Goal: Transaction & Acquisition: Purchase product/service

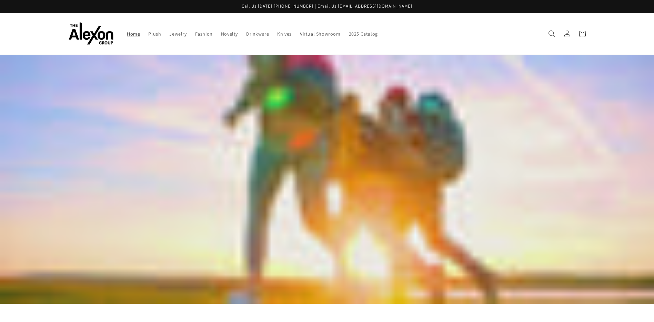
click at [550, 29] on span "Search" at bounding box center [552, 33] width 15 height 15
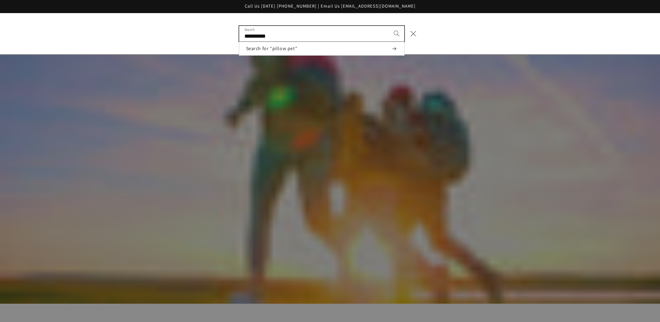
type input "**********"
click at [389, 26] on button "Search" at bounding box center [396, 33] width 15 height 15
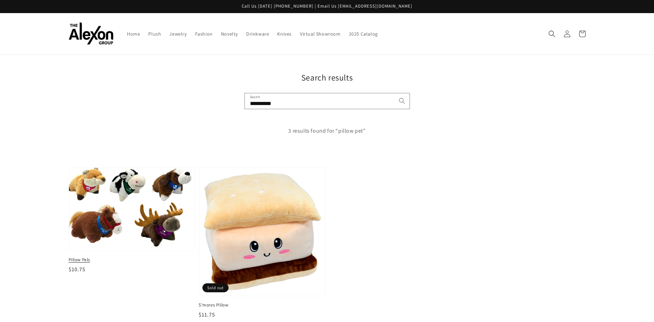
click at [90, 227] on img at bounding box center [132, 208] width 130 height 85
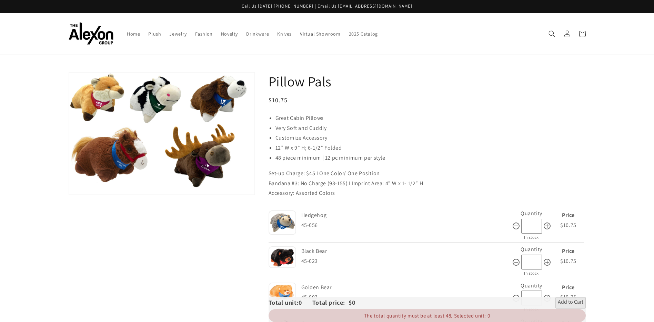
click at [289, 254] on img at bounding box center [283, 257] width 28 height 22
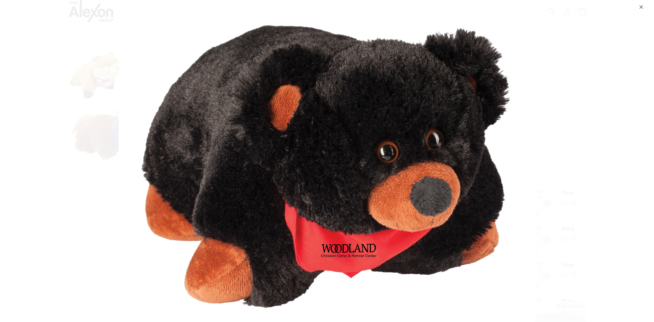
scroll to position [34, 0]
click at [640, 4] on div "⨉" at bounding box center [642, 6] width 4 height 12
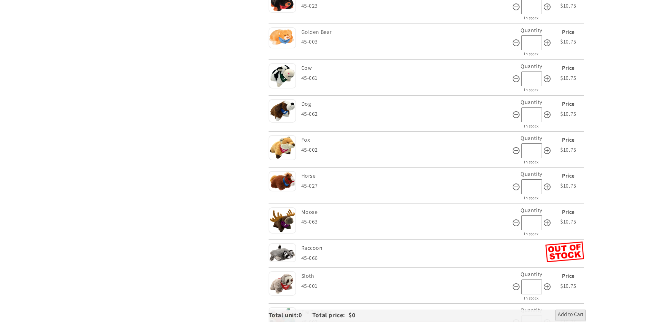
scroll to position [276, 0]
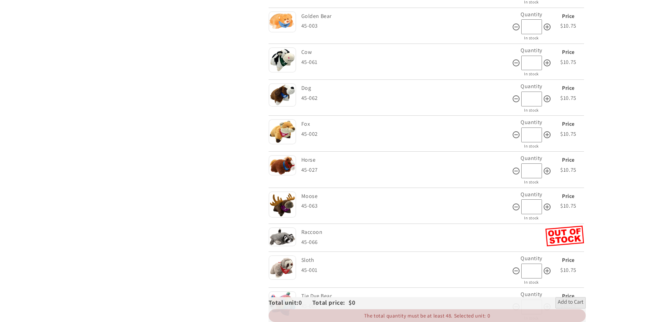
click at [283, 242] on img at bounding box center [283, 236] width 28 height 19
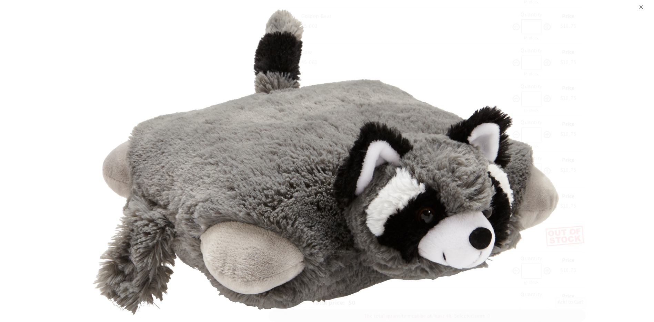
click at [640, 6] on div "⨉" at bounding box center [642, 6] width 4 height 12
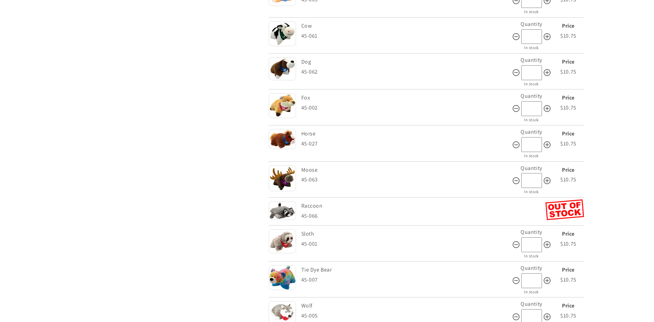
scroll to position [345, 0]
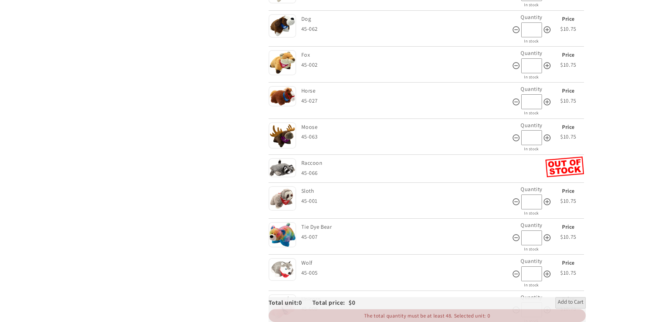
click at [289, 226] on img at bounding box center [283, 234] width 28 height 25
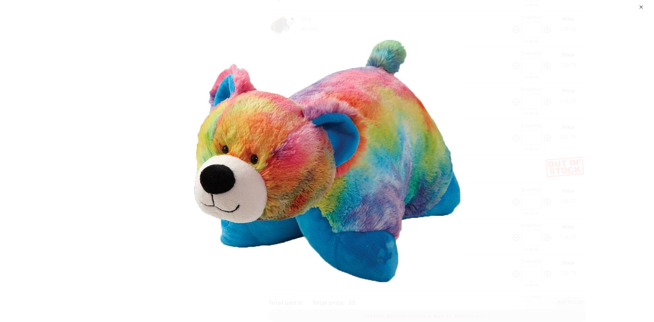
click at [640, 3] on div "⨉" at bounding box center [642, 6] width 4 height 12
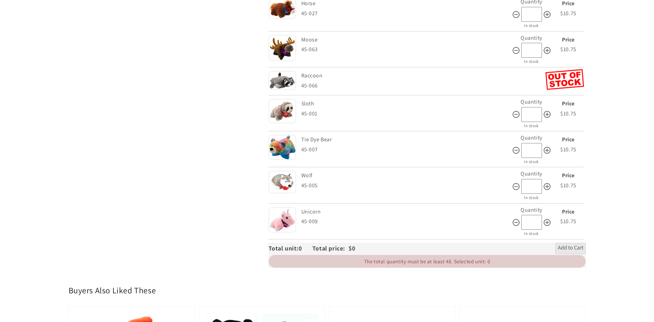
scroll to position [448, 0]
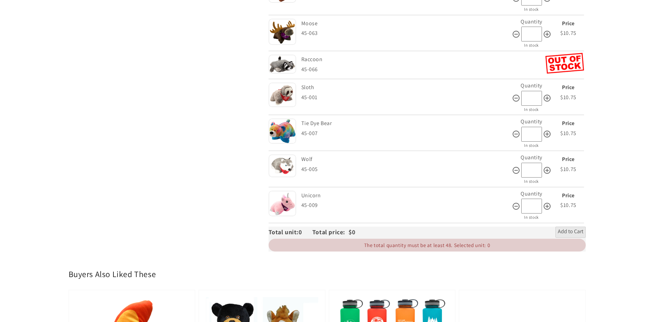
click at [288, 201] on img at bounding box center [283, 203] width 28 height 26
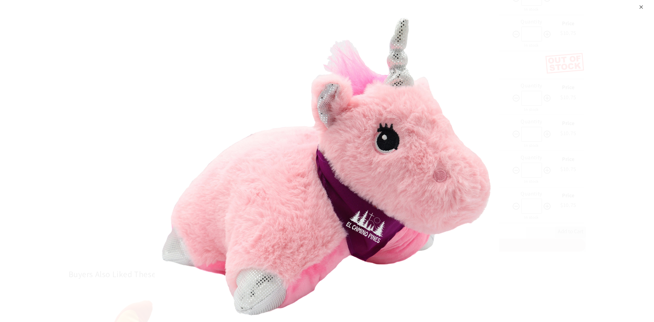
click at [640, 8] on div "⨉" at bounding box center [642, 6] width 4 height 12
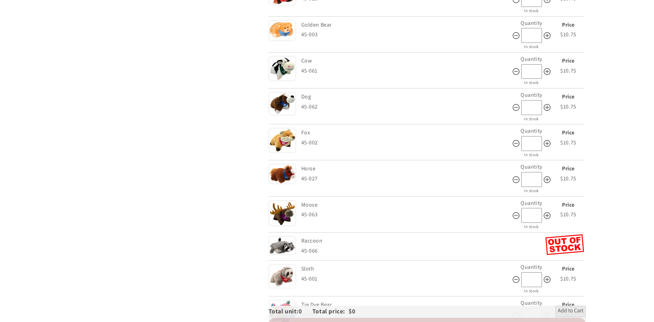
scroll to position [276, 0]
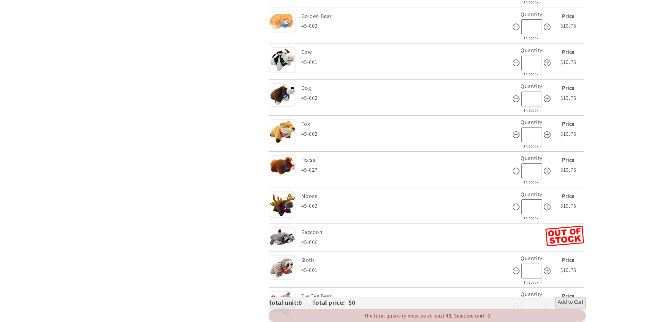
click at [277, 203] on img at bounding box center [283, 204] width 28 height 27
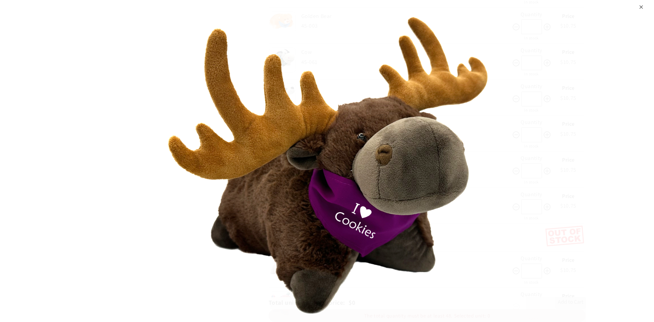
click at [640, 5] on div "⨉" at bounding box center [642, 6] width 4 height 12
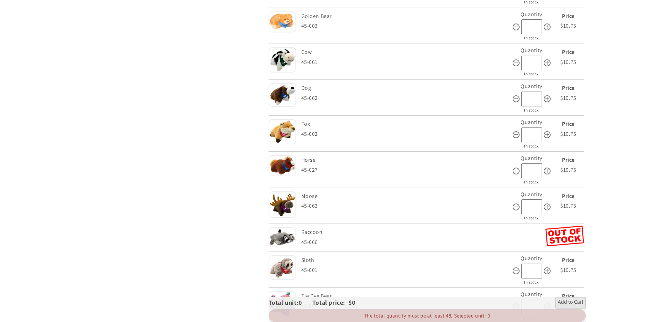
click at [278, 24] on img at bounding box center [283, 21] width 28 height 21
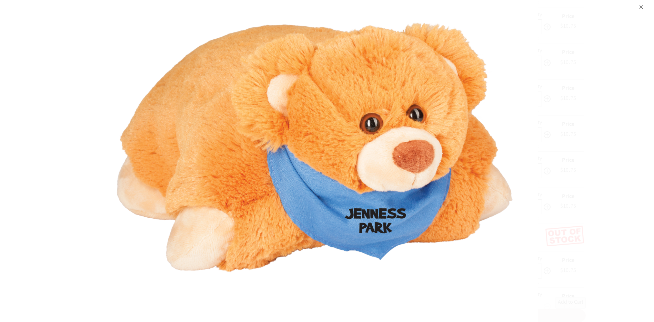
click at [643, 3] on div "⨉" at bounding box center [642, 6] width 4 height 12
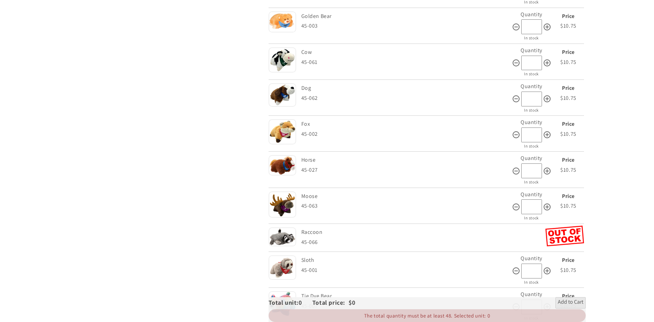
click at [287, 167] on img at bounding box center [283, 165] width 28 height 20
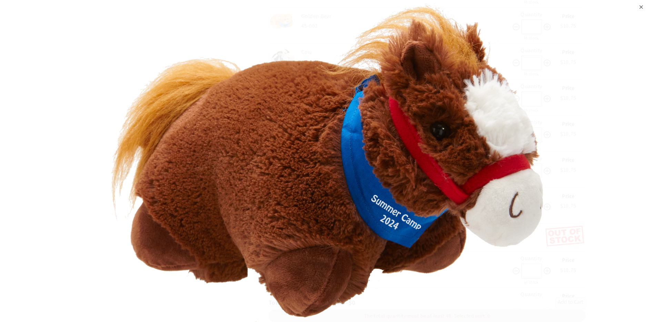
click at [640, 5] on div "⨉" at bounding box center [642, 6] width 4 height 12
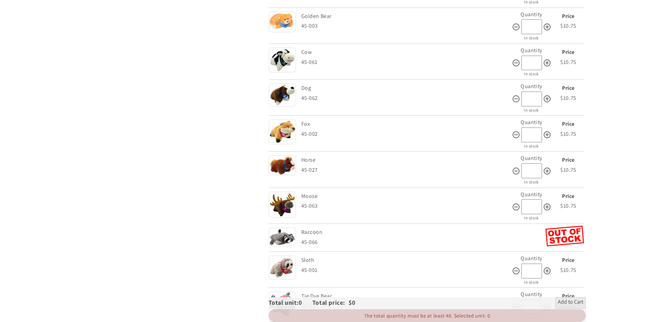
click at [285, 231] on img at bounding box center [283, 236] width 28 height 19
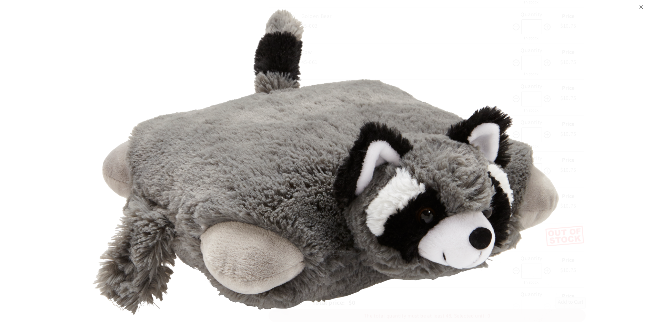
click at [641, 5] on div "⨉" at bounding box center [642, 6] width 4 height 12
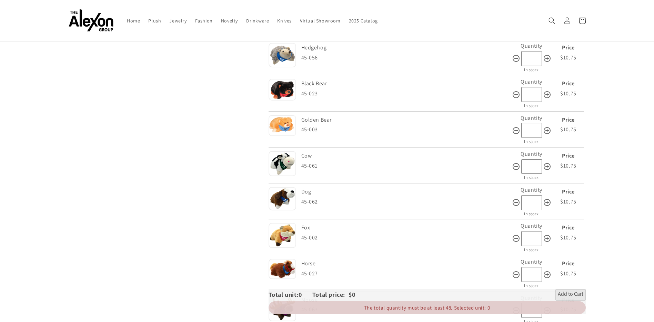
scroll to position [138, 0]
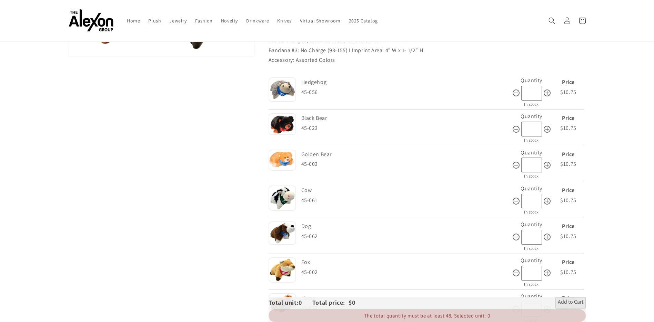
click at [289, 123] on img at bounding box center [283, 124] width 28 height 22
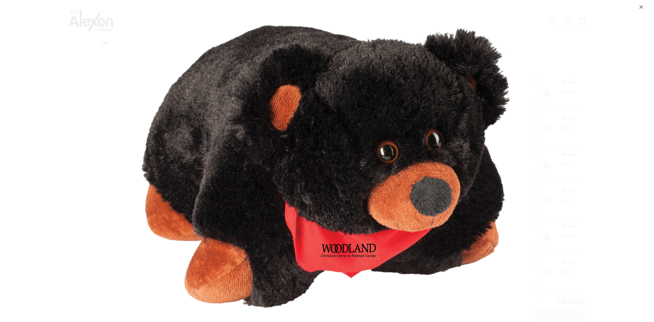
drag, startPoint x: 640, startPoint y: 4, endPoint x: 613, endPoint y: 55, distance: 57.1
click at [640, 4] on div "⨉" at bounding box center [642, 6] width 4 height 12
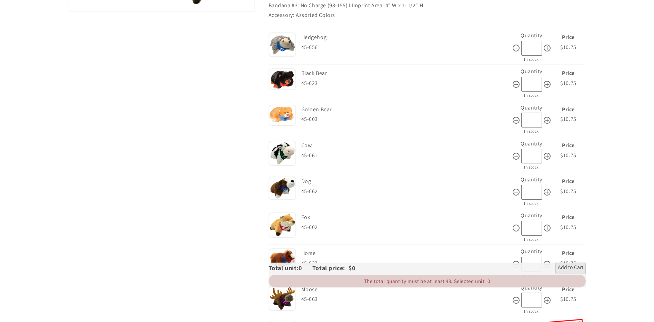
scroll to position [241, 0]
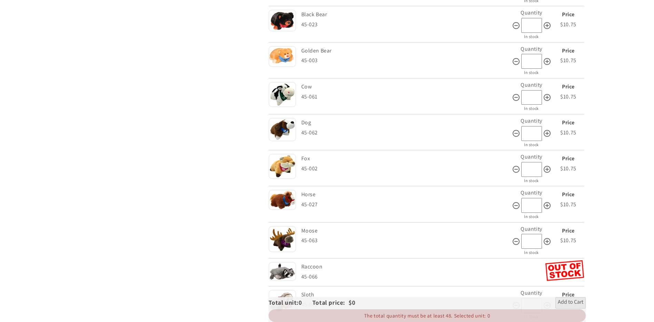
click at [289, 168] on img at bounding box center [283, 166] width 28 height 25
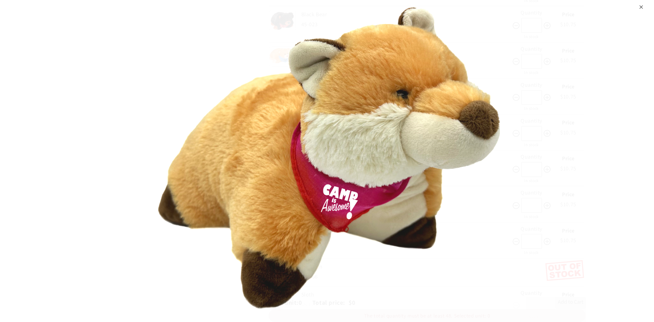
click at [644, 3] on div "⨉" at bounding box center [327, 161] width 654 height 322
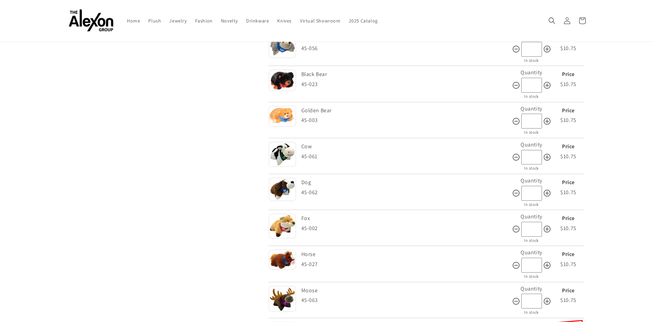
scroll to position [172, 0]
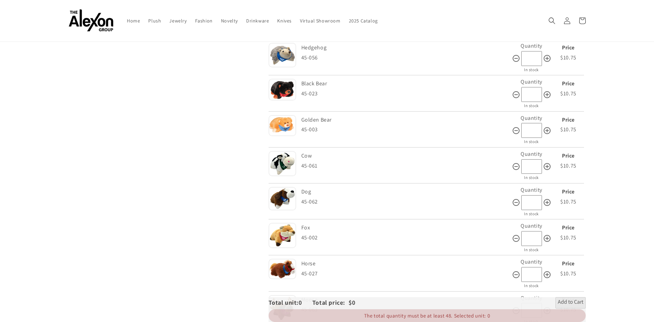
click at [282, 60] on img at bounding box center [283, 55] width 28 height 24
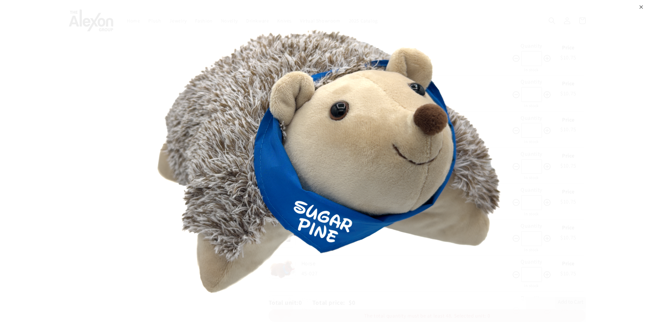
click at [644, 3] on div "⨉" at bounding box center [327, 161] width 654 height 322
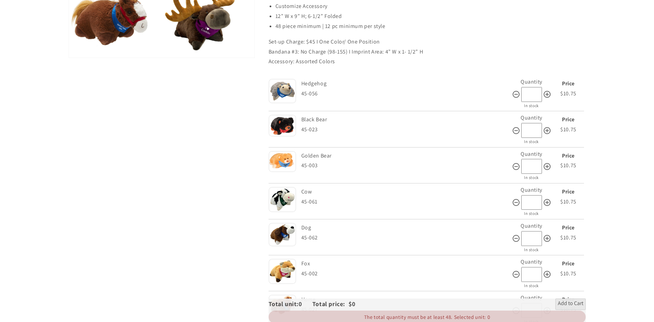
scroll to position [138, 0]
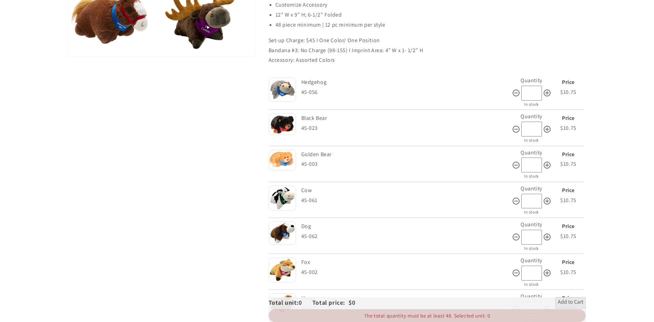
click at [305, 265] on div "Fox" at bounding box center [406, 262] width 209 height 10
click at [304, 263] on div "Fox" at bounding box center [406, 262] width 209 height 10
click at [289, 270] on img at bounding box center [283, 269] width 28 height 25
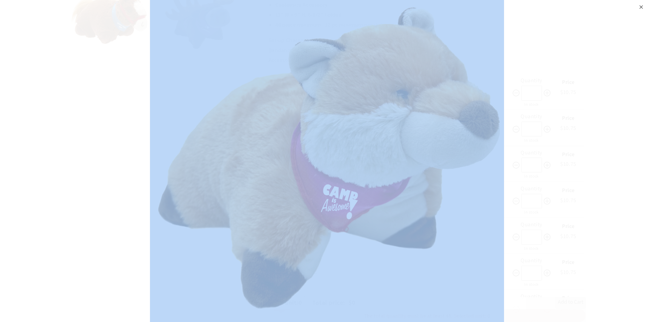
click at [644, 8] on div "⨉" at bounding box center [327, 161] width 654 height 322
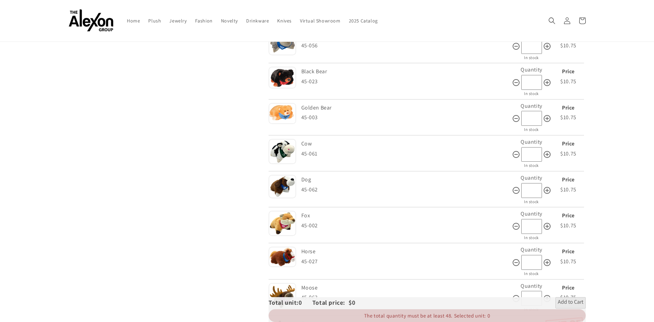
scroll to position [172, 0]
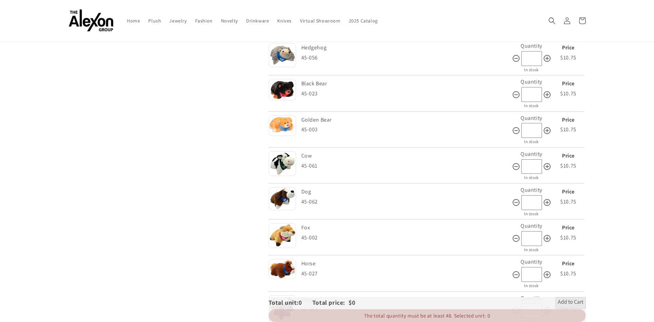
click at [286, 197] on img at bounding box center [283, 198] width 28 height 23
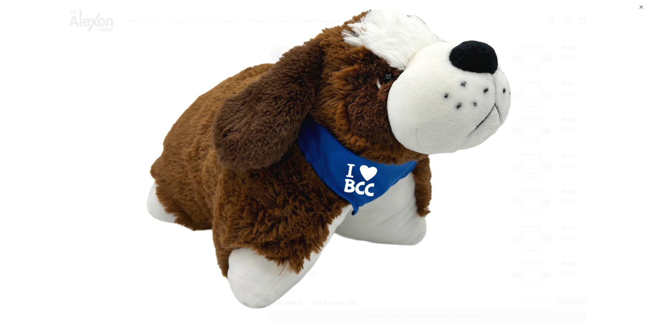
click at [640, 4] on div "⨉" at bounding box center [642, 6] width 4 height 12
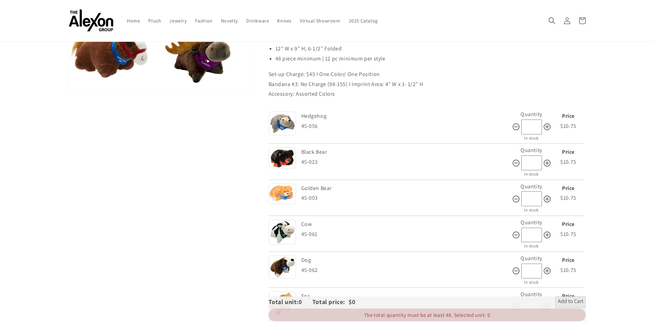
scroll to position [103, 0]
click at [288, 157] on img at bounding box center [283, 159] width 28 height 22
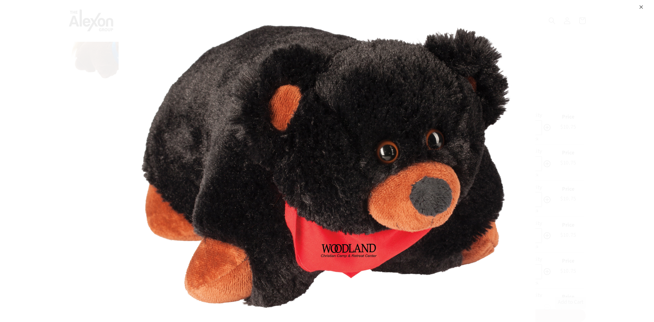
click at [642, 4] on div "⨉" at bounding box center [642, 6] width 4 height 12
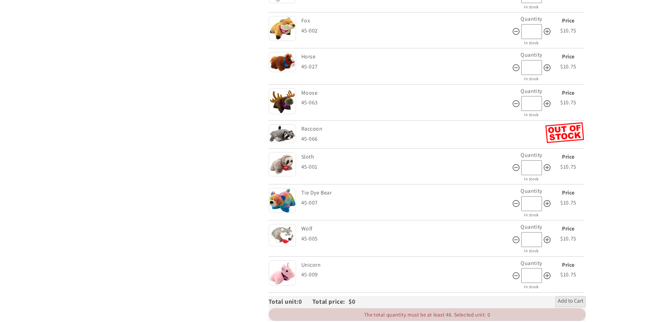
scroll to position [345, 0]
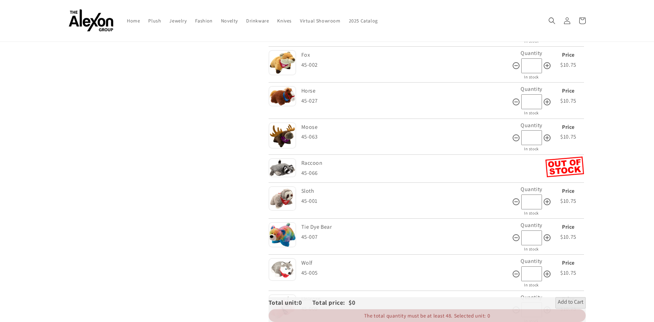
click at [289, 133] on img at bounding box center [283, 135] width 28 height 27
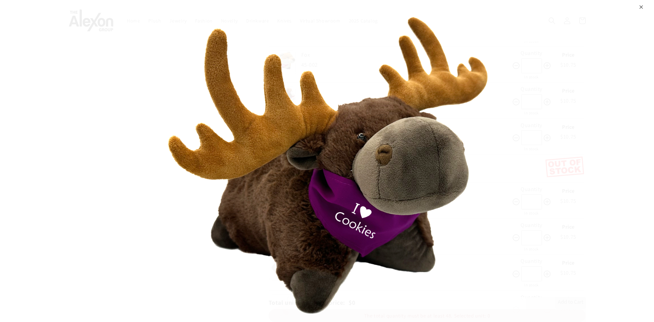
click at [642, 11] on div "⨉" at bounding box center [642, 6] width 4 height 12
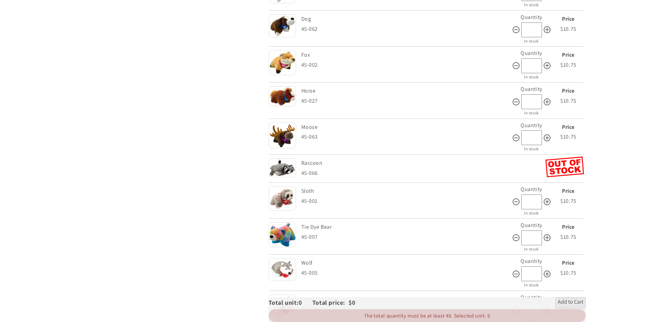
click at [273, 169] on img at bounding box center [283, 167] width 28 height 19
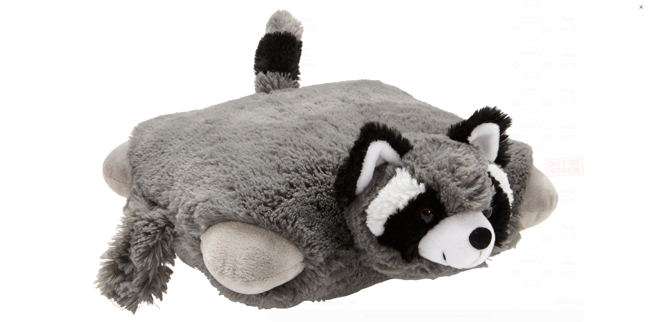
click at [641, 3] on div "⨉" at bounding box center [642, 6] width 4 height 12
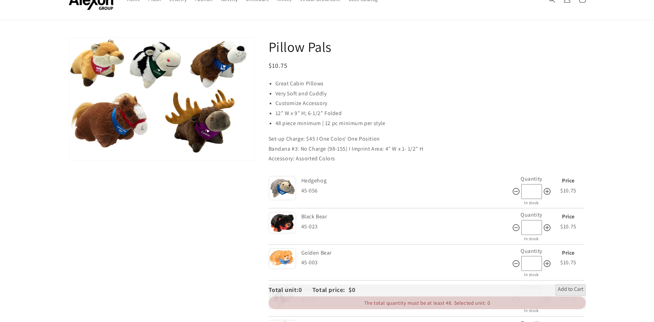
scroll to position [0, 0]
